Goal: Contribute content

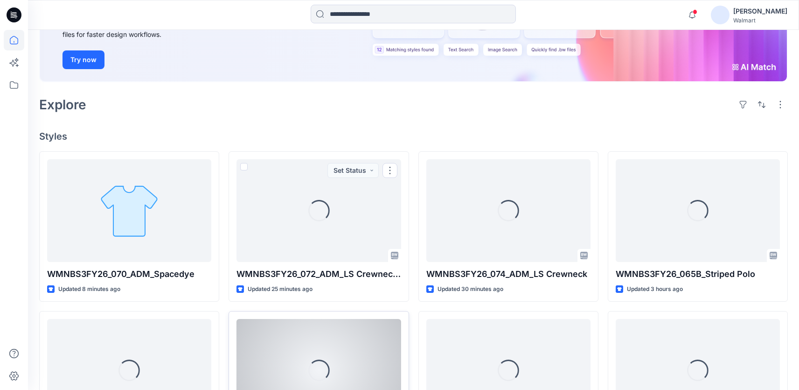
scroll to position [189, 0]
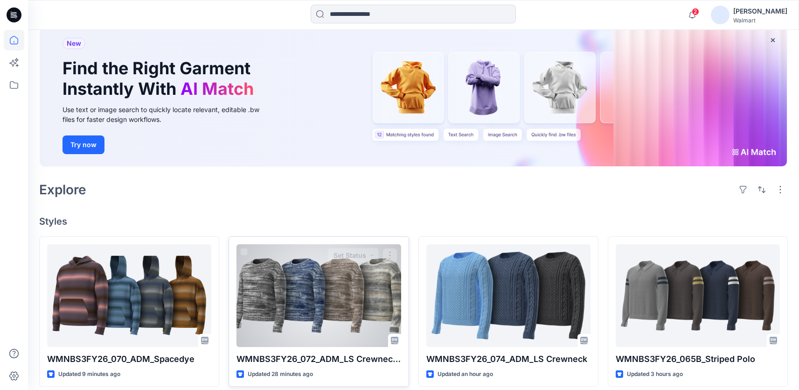
scroll to position [136, 0]
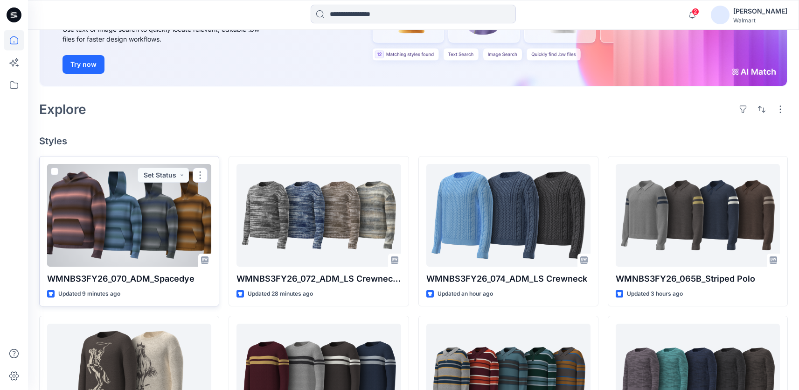
click at [115, 236] on div at bounding box center [129, 215] width 164 height 103
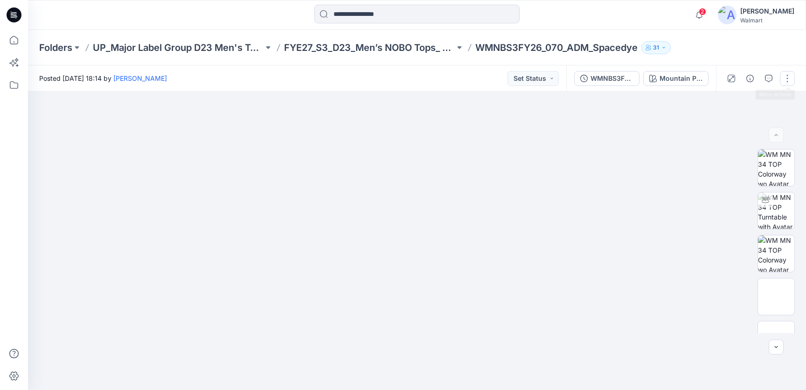
click at [784, 78] on button "button" at bounding box center [787, 78] width 15 height 15
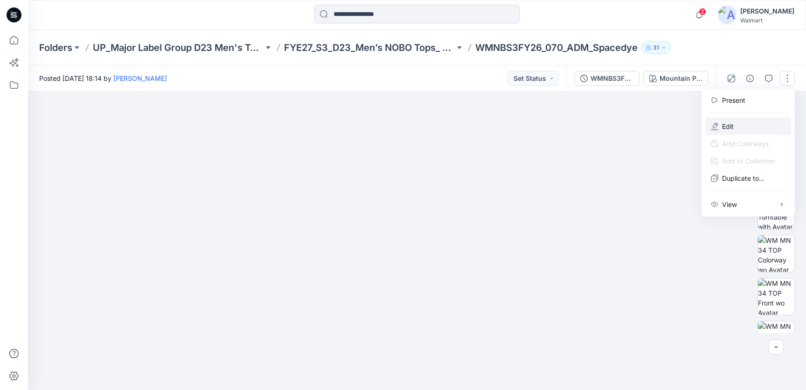
click at [734, 124] on button "Edit" at bounding box center [749, 126] width 86 height 17
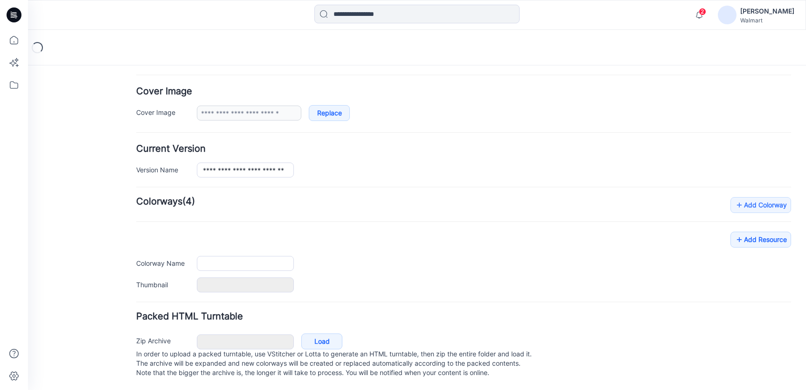
type input "**********"
type textarea "**********"
type input "**********"
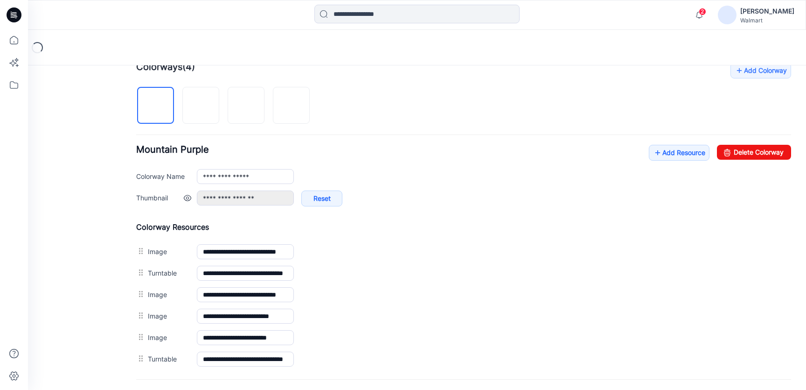
scroll to position [316, 0]
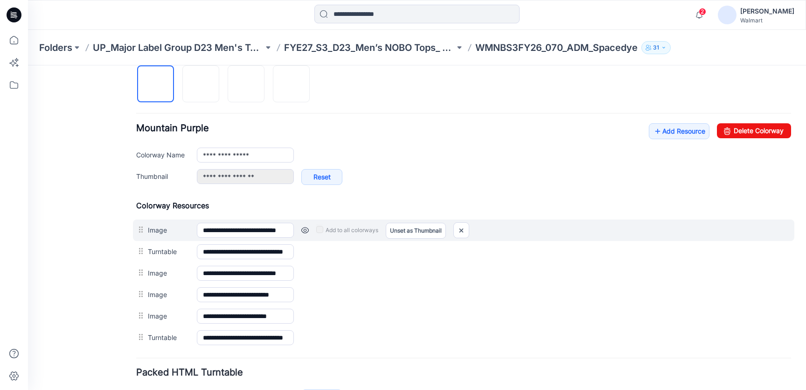
click at [306, 230] on link at bounding box center [304, 229] width 7 height 7
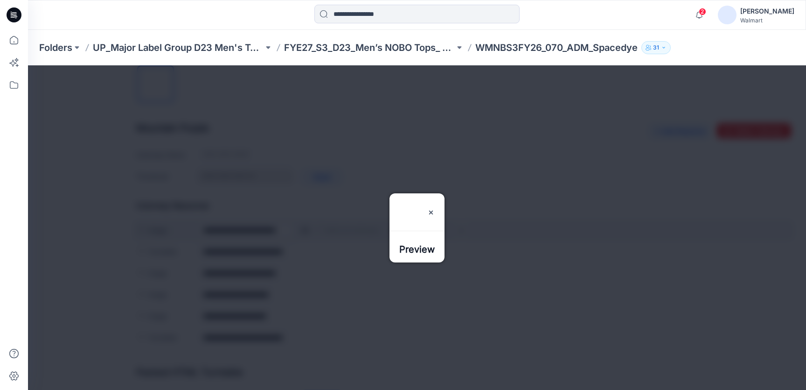
click at [306, 230] on div at bounding box center [417, 227] width 778 height 324
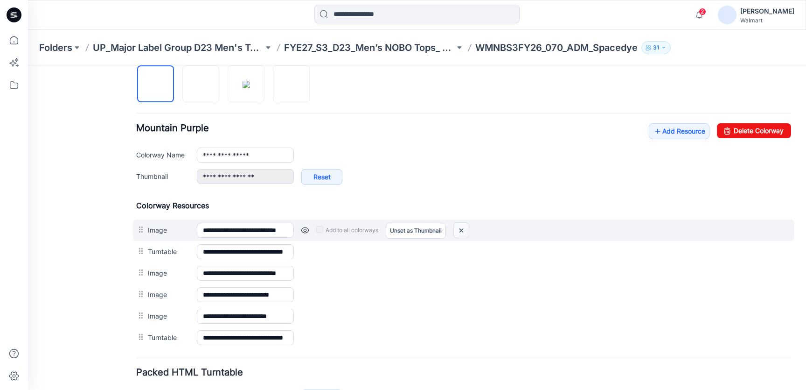
click at [469, 232] on img at bounding box center [461, 230] width 15 height 15
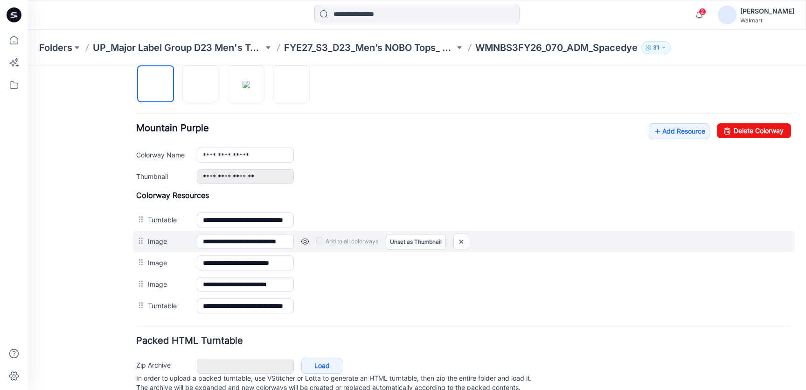
click at [305, 241] on link at bounding box center [304, 241] width 7 height 7
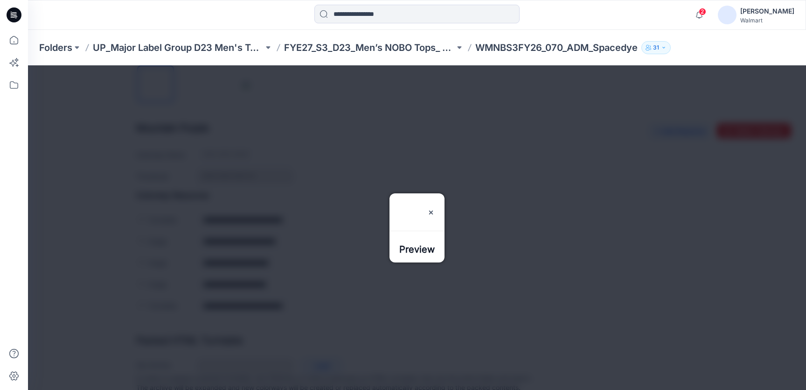
click at [306, 277] on div at bounding box center [417, 227] width 778 height 324
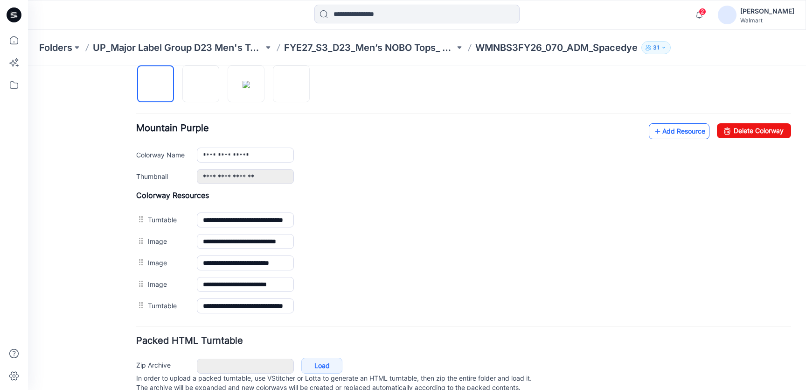
click at [650, 132] on link "Add Resource" at bounding box center [679, 131] width 61 height 16
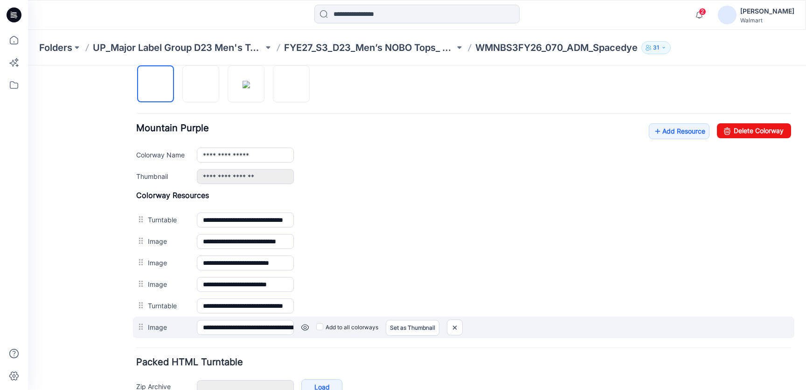
click at [304, 325] on link at bounding box center [304, 326] width 7 height 7
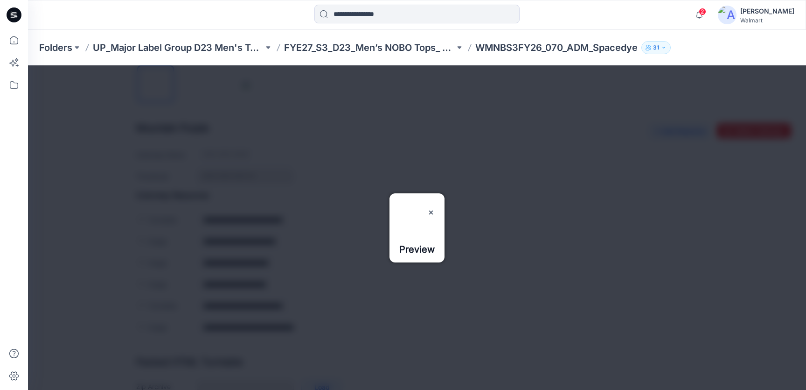
click at [192, 290] on div at bounding box center [417, 227] width 778 height 324
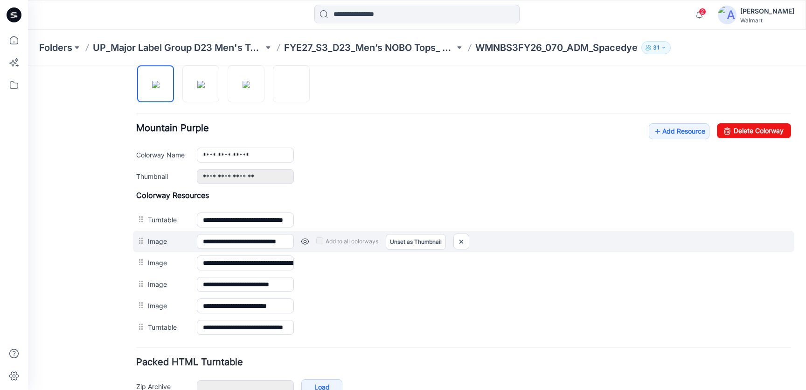
click at [302, 241] on link at bounding box center [304, 241] width 7 height 7
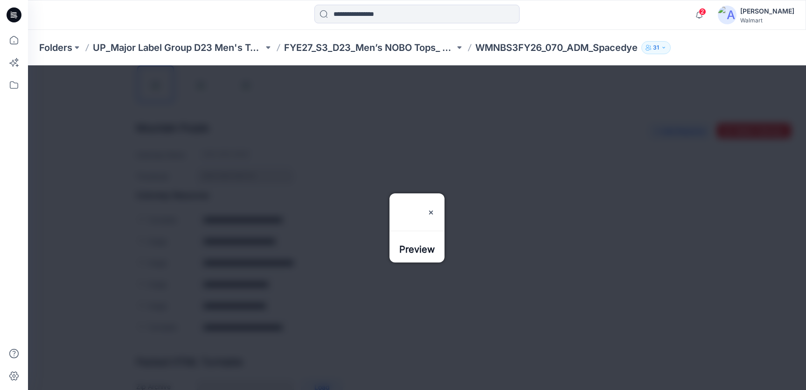
click at [314, 267] on div at bounding box center [417, 227] width 778 height 324
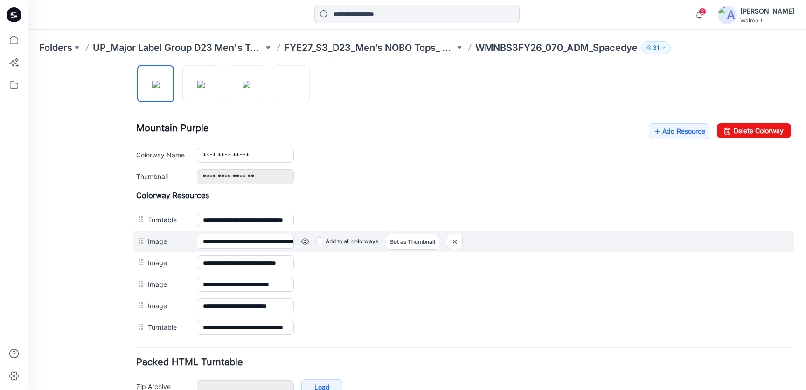
click at [303, 245] on link at bounding box center [304, 241] width 7 height 7
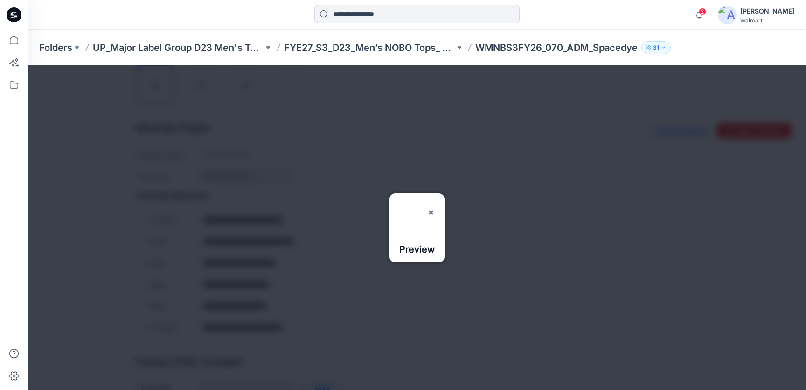
click at [329, 321] on div at bounding box center [417, 227] width 778 height 324
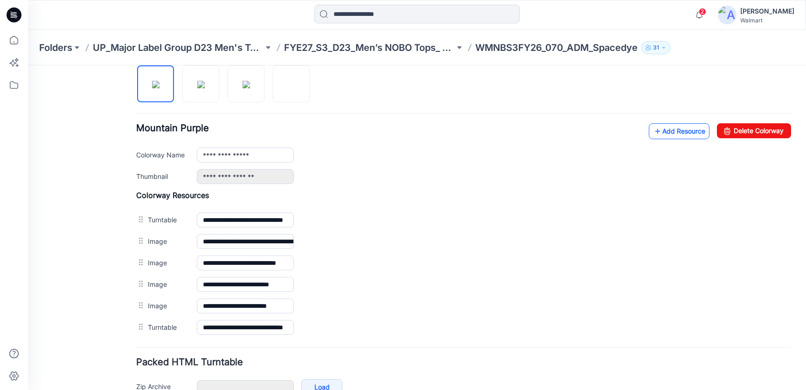
click at [665, 129] on link "Add Resource" at bounding box center [679, 131] width 61 height 16
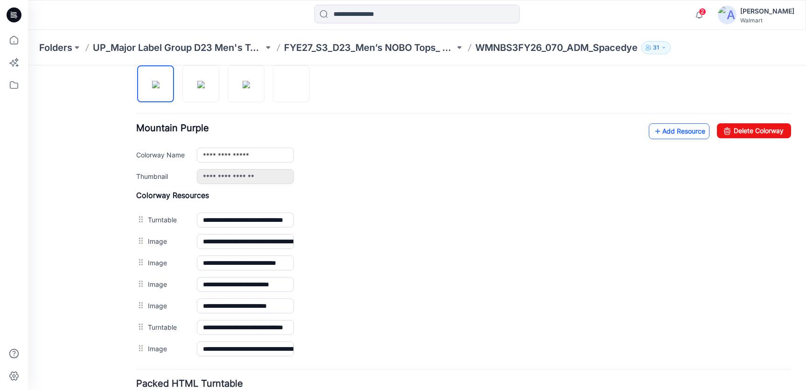
click at [649, 133] on link "Add Resource" at bounding box center [679, 131] width 61 height 16
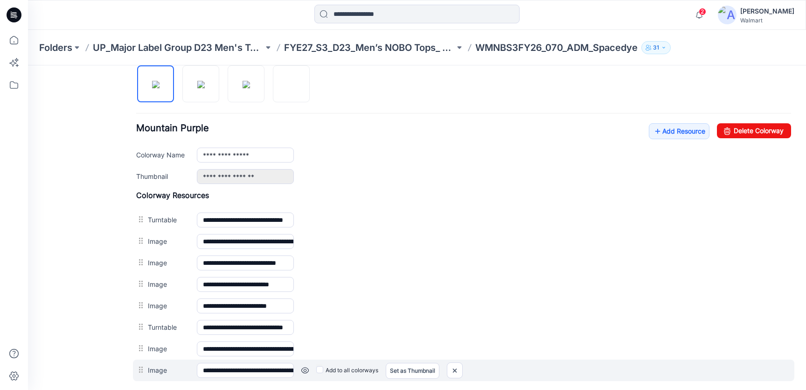
click at [307, 371] on link at bounding box center [304, 369] width 7 height 7
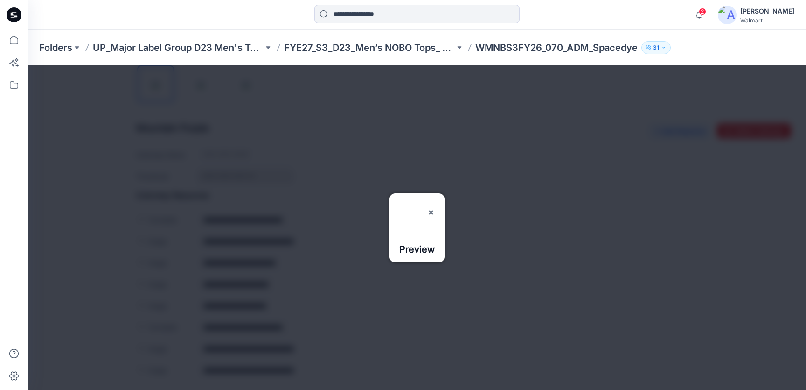
click at [313, 349] on div at bounding box center [417, 227] width 778 height 324
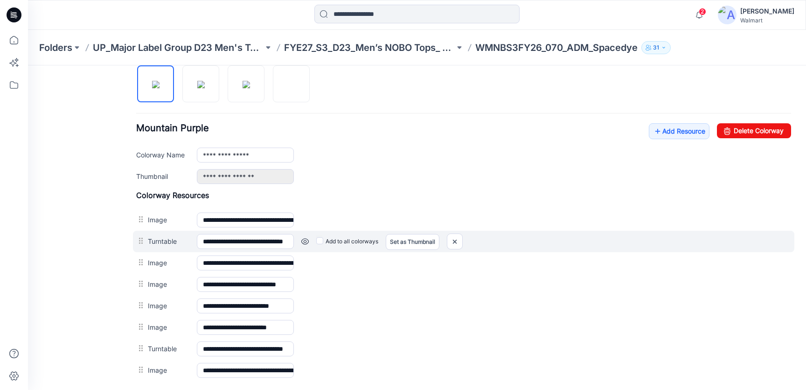
click at [307, 239] on link at bounding box center [304, 241] width 7 height 7
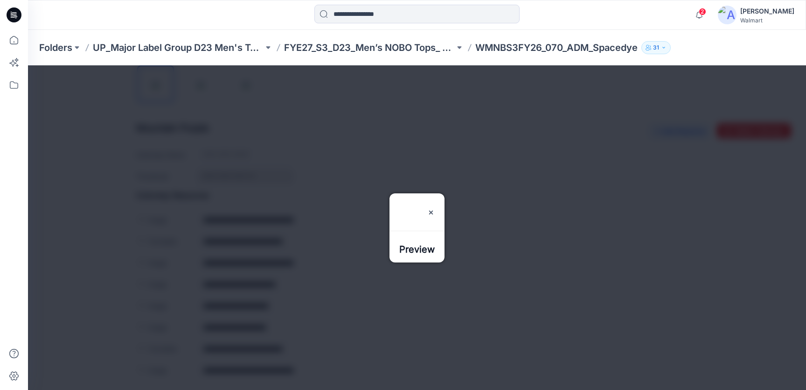
click at [306, 254] on div at bounding box center [417, 227] width 778 height 324
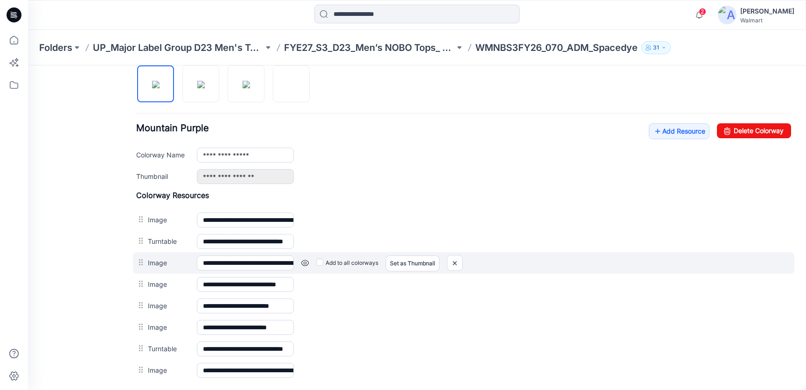
click at [306, 261] on link at bounding box center [304, 262] width 7 height 7
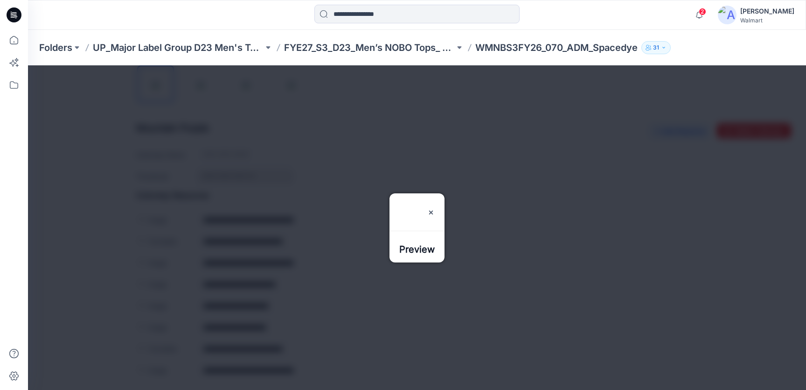
click at [309, 298] on div at bounding box center [417, 227] width 778 height 324
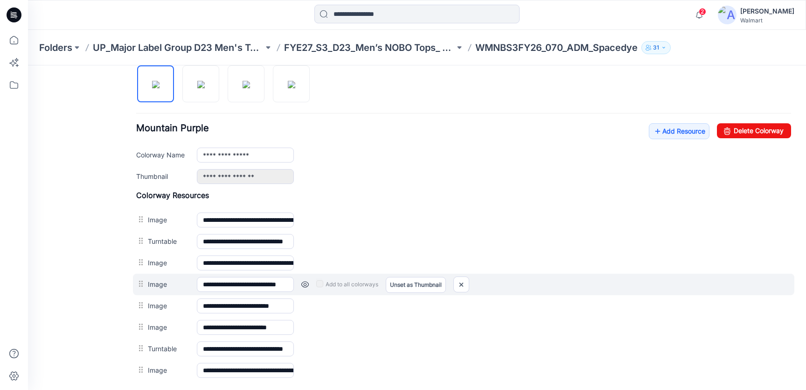
click at [306, 284] on link at bounding box center [304, 283] width 7 height 7
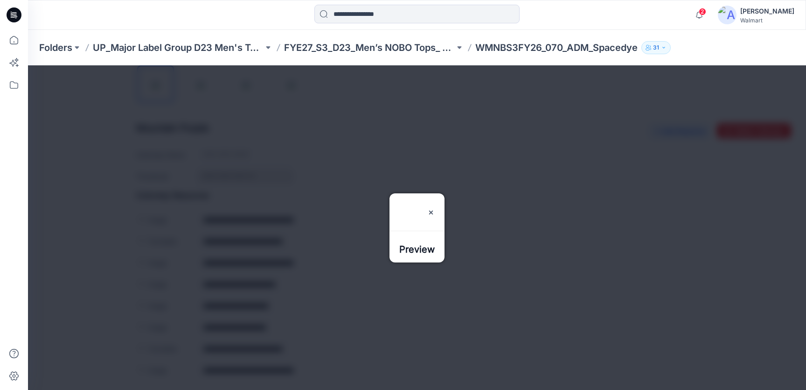
click at [307, 302] on div at bounding box center [417, 227] width 778 height 324
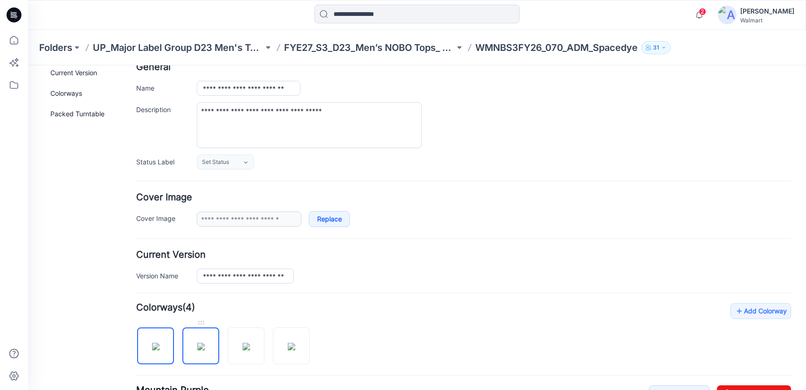
scroll to position [129, 0]
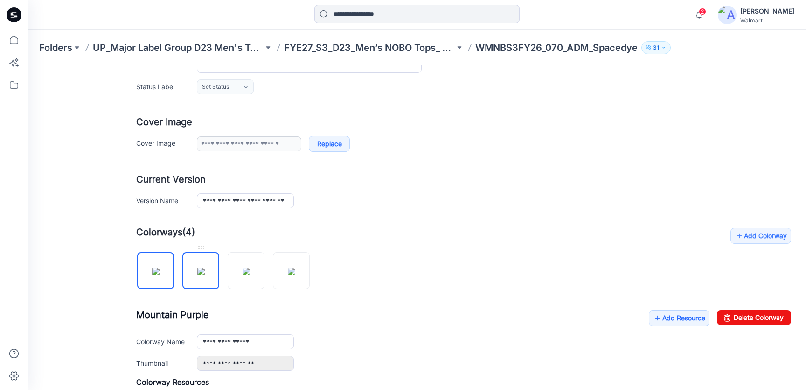
click at [200, 275] on img at bounding box center [200, 270] width 7 height 7
type input "********"
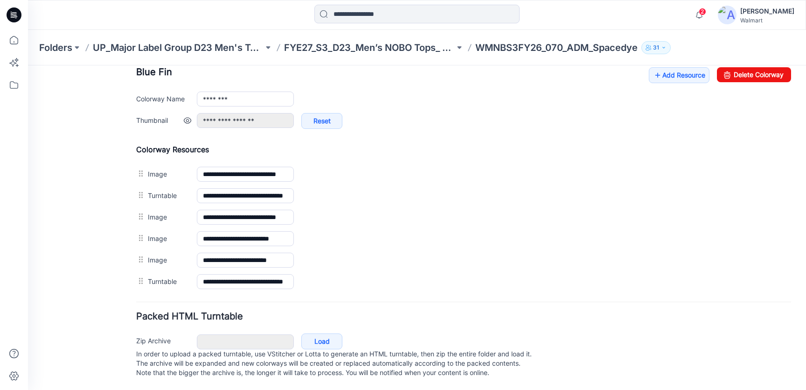
scroll to position [366, 0]
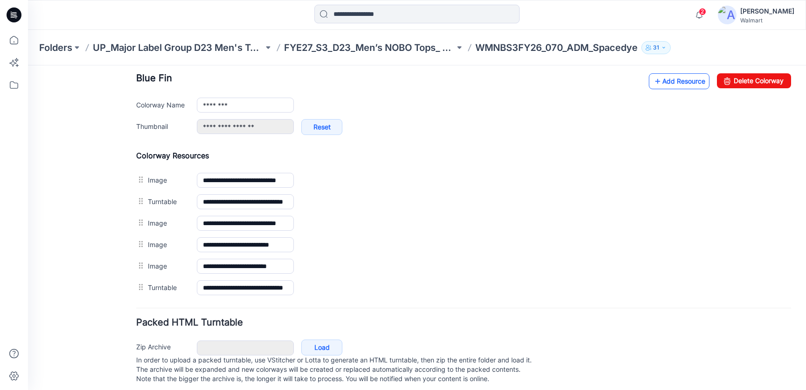
click at [657, 87] on link "Add Resource" at bounding box center [679, 81] width 61 height 16
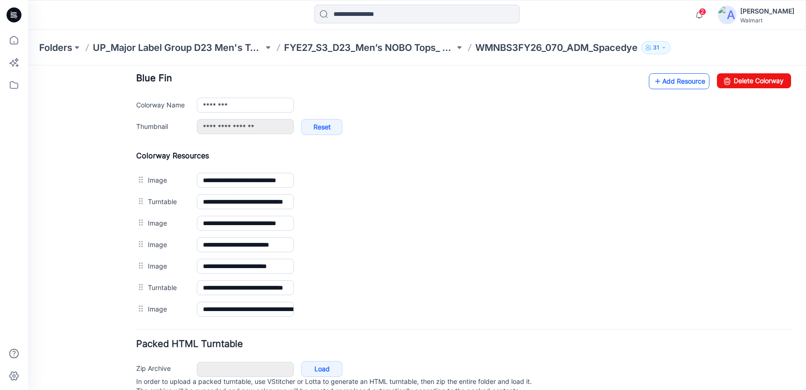
click at [653, 80] on icon at bounding box center [657, 81] width 9 height 15
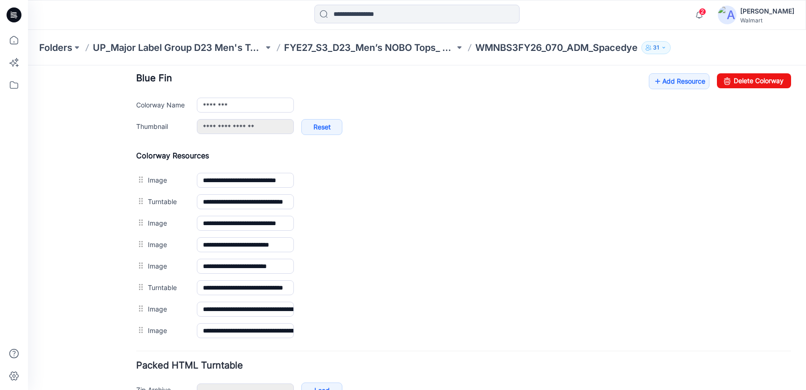
click at [667, 66] on div "Add Colorway Colorways (4) Blue Fin Add Resource Delete Colorway Colorway Name …" at bounding box center [463, 166] width 655 height 350
click at [665, 74] on link "Add Resource" at bounding box center [679, 81] width 61 height 16
